Goal: Information Seeking & Learning: Understand process/instructions

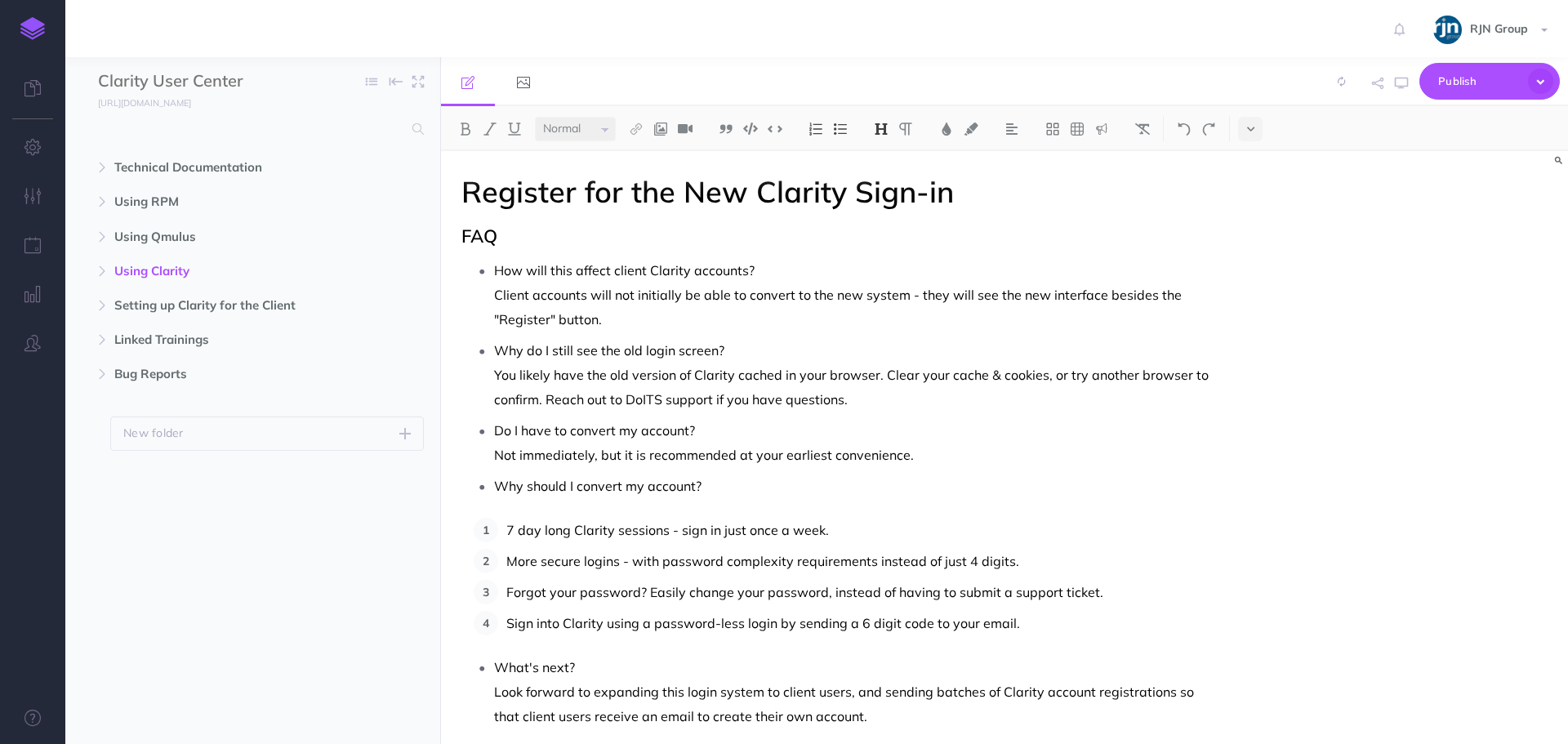
select select "null"
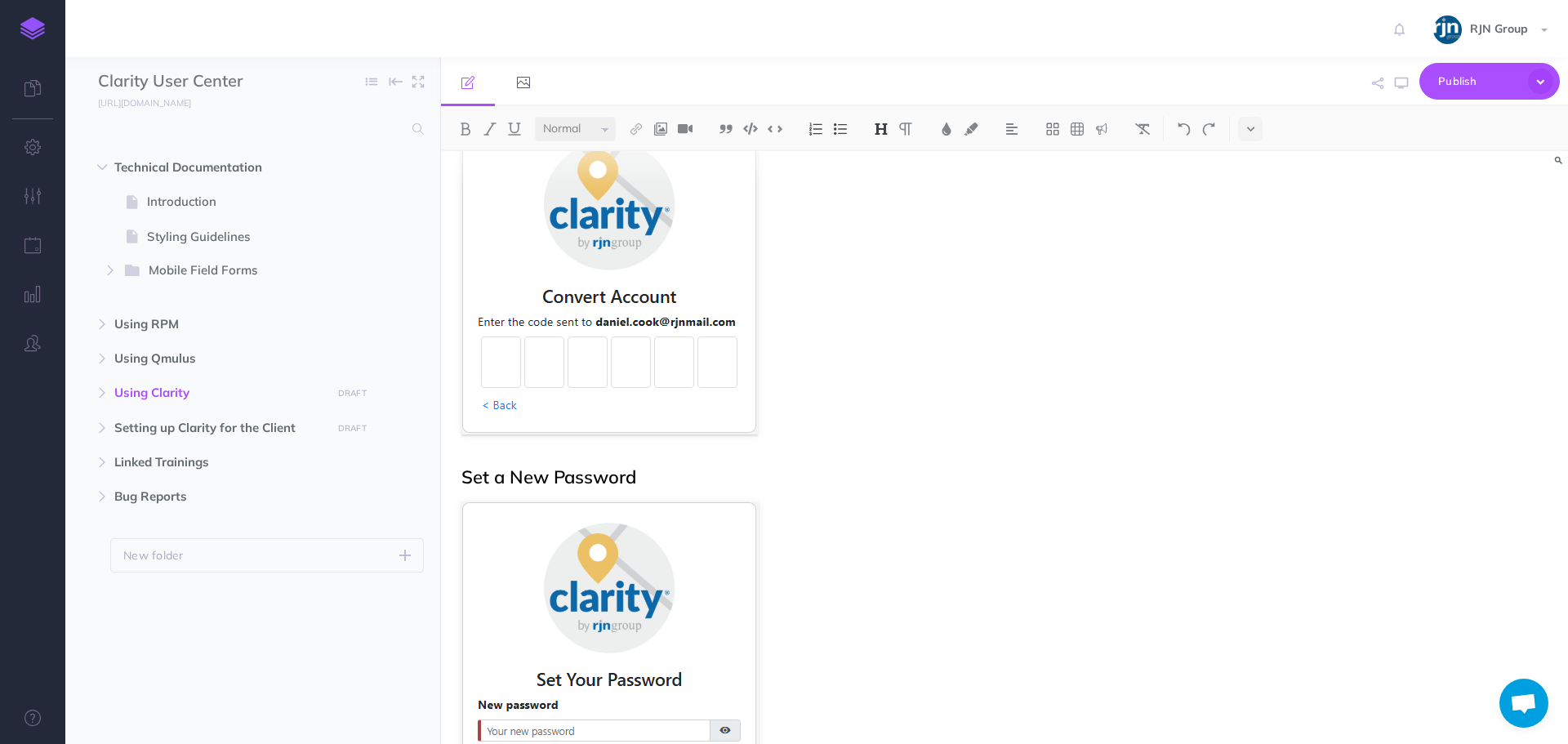
scroll to position [3020, 0]
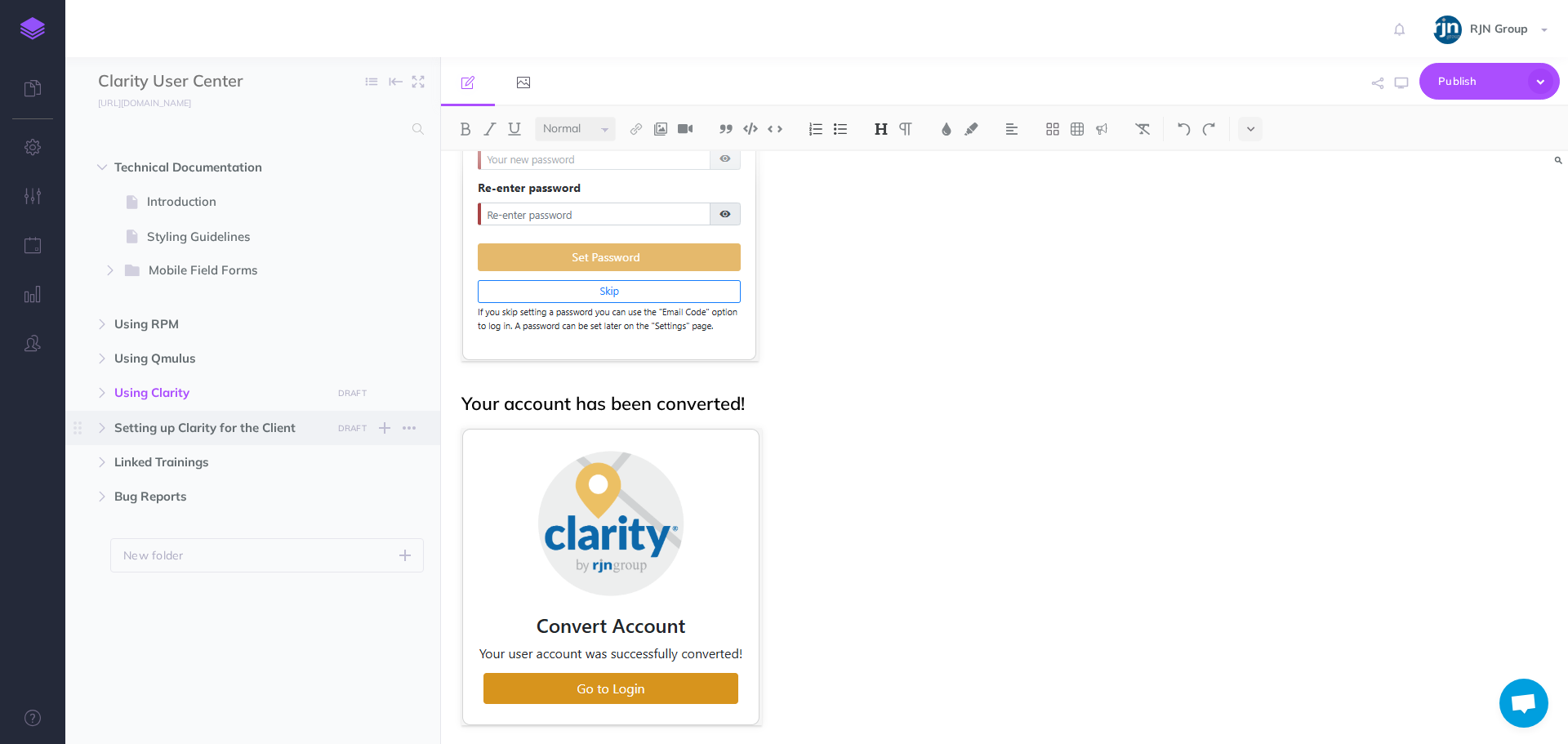
click at [185, 432] on span "Setting up Clarity for the Client" at bounding box center [218, 428] width 207 height 19
select select "null"
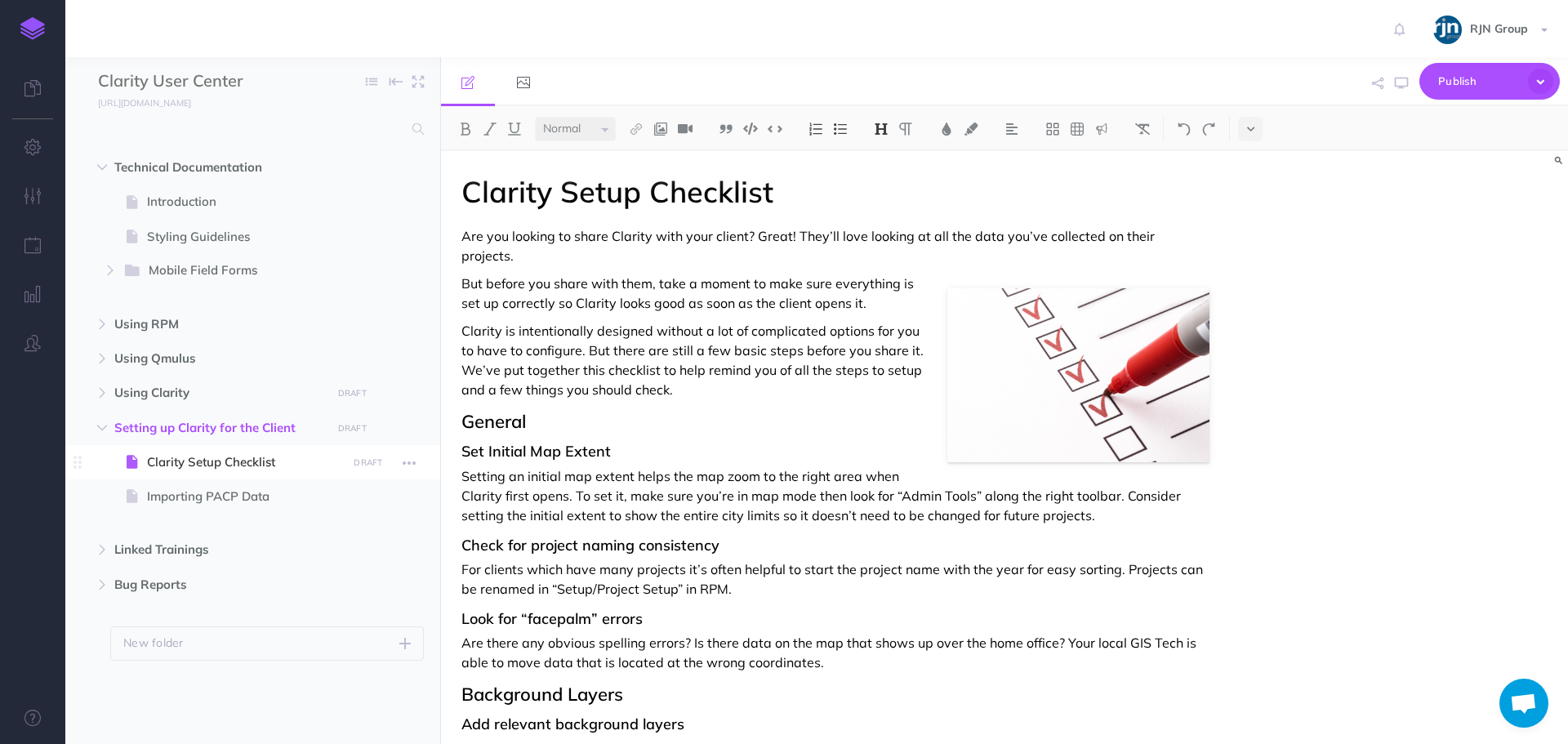
click at [269, 467] on span "Clarity Setup Checklist" at bounding box center [244, 462] width 195 height 19
select select "null"
click at [245, 428] on span "Setting up Clarity for the Client" at bounding box center [218, 428] width 207 height 19
click at [152, 555] on span "Linked Trainings" at bounding box center [218, 549] width 207 height 19
select select "null"
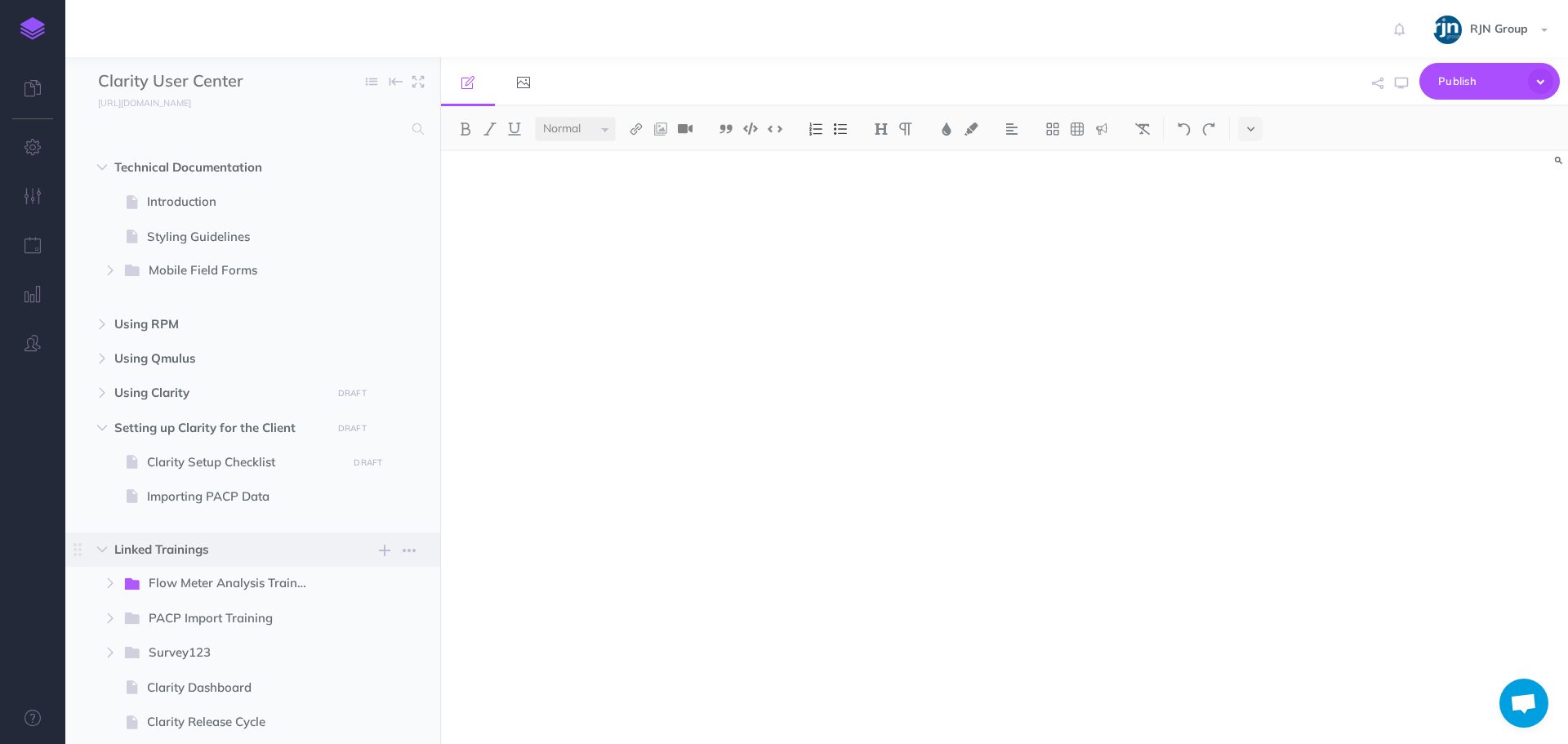
click at [151, 546] on span "Linked Trainings" at bounding box center [218, 549] width 207 height 19
click at [98, 549] on icon "button" at bounding box center [102, 549] width 10 height 10
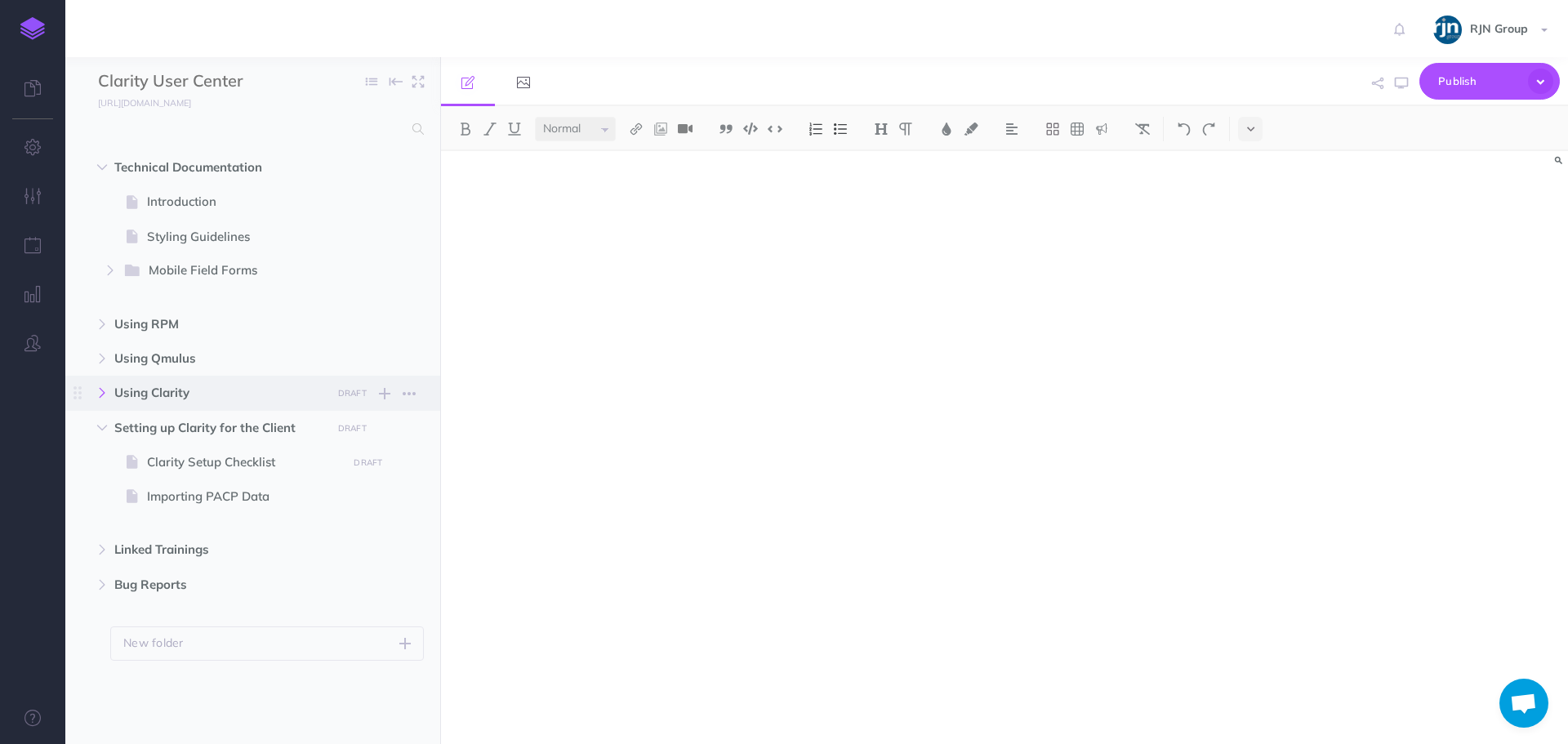
click at [108, 393] on button "button" at bounding box center [102, 392] width 30 height 19
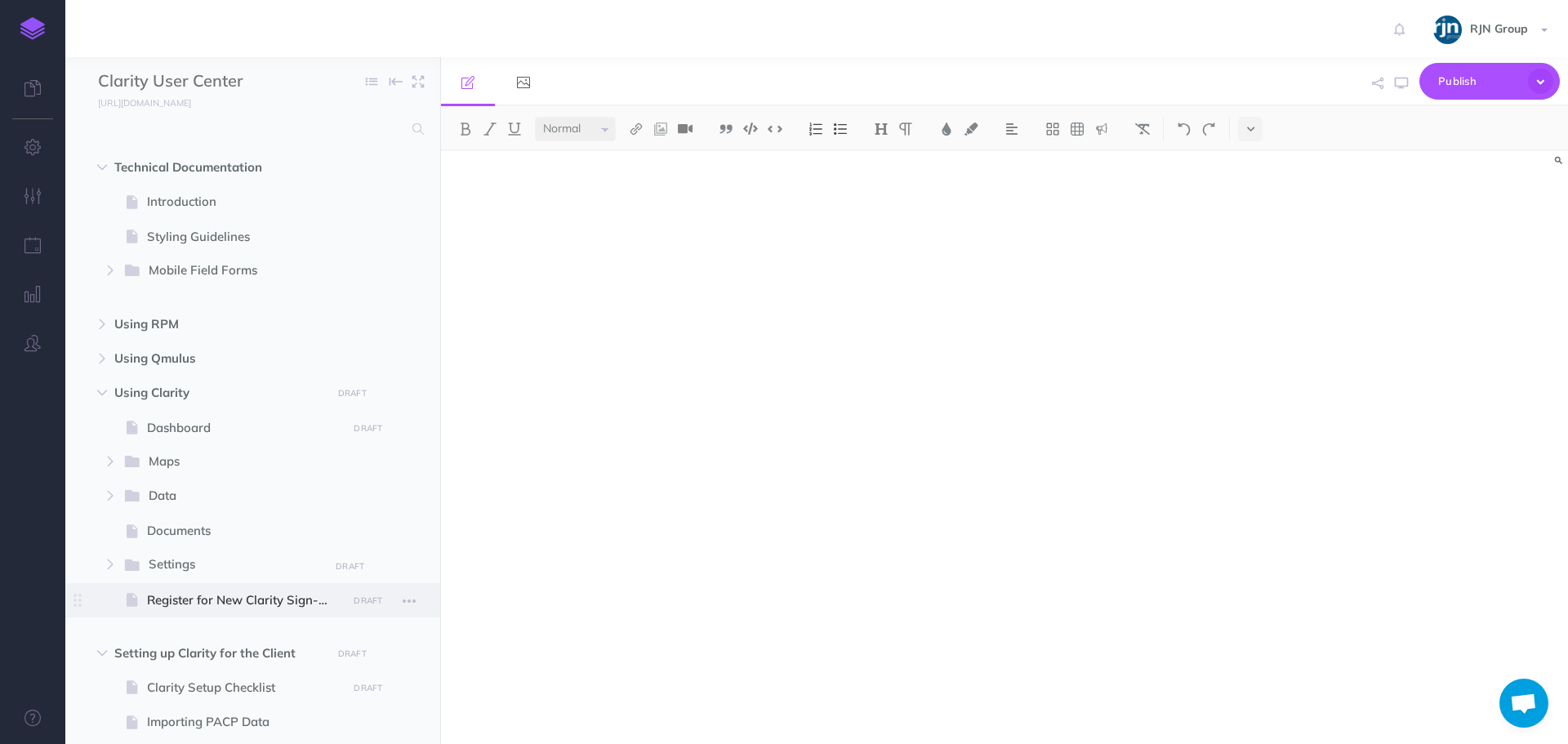
click at [248, 597] on span "Register for New Clarity Sign-in" at bounding box center [244, 600] width 195 height 19
select select "null"
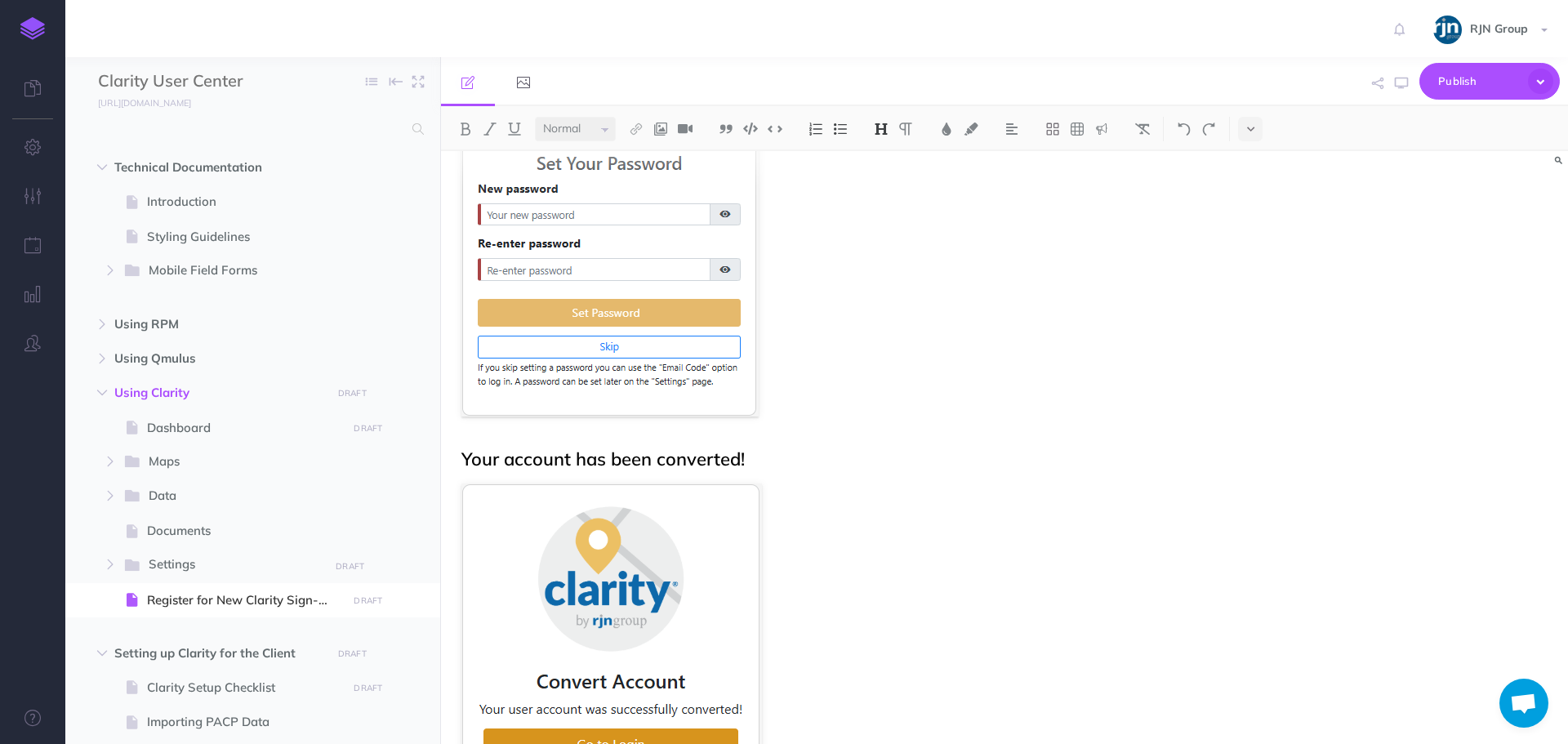
scroll to position [3086, 0]
